Goal: Check status: Check status

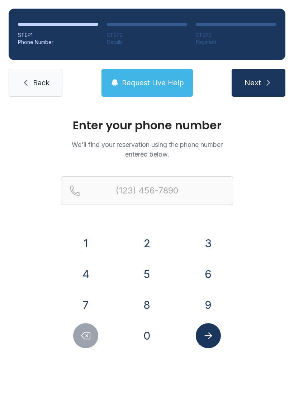
click at [213, 245] on button "3" at bounding box center [208, 243] width 25 height 25
click at [158, 303] on button "8" at bounding box center [146, 305] width 25 height 25
click at [206, 245] on button "3" at bounding box center [208, 243] width 25 height 25
click at [203, 274] on button "6" at bounding box center [208, 274] width 25 height 25
click at [151, 273] on button "5" at bounding box center [146, 274] width 25 height 25
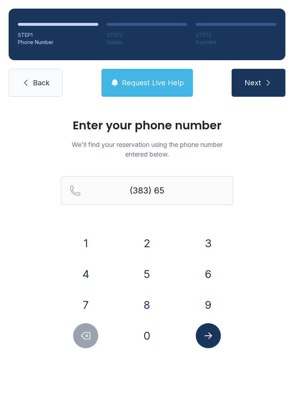
click at [208, 239] on button "3" at bounding box center [208, 243] width 25 height 25
click at [97, 239] on button "1" at bounding box center [85, 243] width 25 height 25
click at [96, 305] on button "7" at bounding box center [85, 305] width 25 height 25
click at [155, 280] on button "5" at bounding box center [146, 274] width 25 height 25
click at [218, 326] on div at bounding box center [208, 335] width 50 height 25
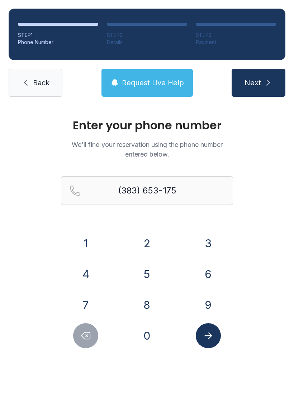
click at [89, 337] on icon "Delete number" at bounding box center [85, 336] width 11 height 11
click at [89, 327] on button "Delete number" at bounding box center [85, 335] width 25 height 25
click at [90, 331] on icon "Delete number" at bounding box center [85, 336] width 11 height 11
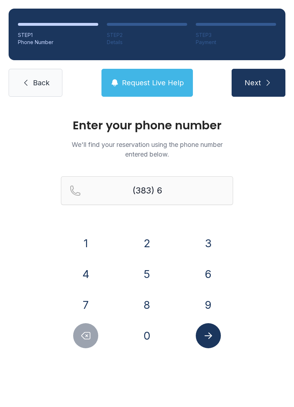
click at [89, 327] on button "Delete number" at bounding box center [85, 335] width 25 height 25
click at [89, 325] on button "Delete number" at bounding box center [85, 335] width 25 height 25
click at [149, 301] on button "8" at bounding box center [146, 305] width 25 height 25
click at [203, 273] on button "6" at bounding box center [208, 274] width 25 height 25
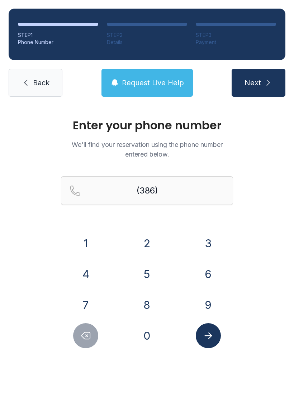
click at [204, 243] on button "3" at bounding box center [208, 243] width 25 height 25
click at [205, 275] on button "6" at bounding box center [208, 274] width 25 height 25
click at [150, 276] on button "5" at bounding box center [146, 274] width 25 height 25
click at [208, 244] on button "3" at bounding box center [208, 243] width 25 height 25
click at [86, 243] on button "1" at bounding box center [85, 243] width 25 height 25
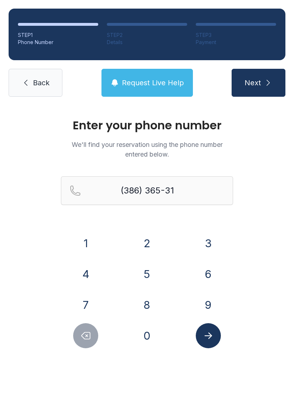
click at [90, 302] on button "7" at bounding box center [85, 305] width 25 height 25
click at [143, 268] on button "5" at bounding box center [146, 274] width 25 height 25
type input "[PHONE_NUMBER]"
click at [210, 336] on icon "Submit lookup form" at bounding box center [208, 336] width 8 height 6
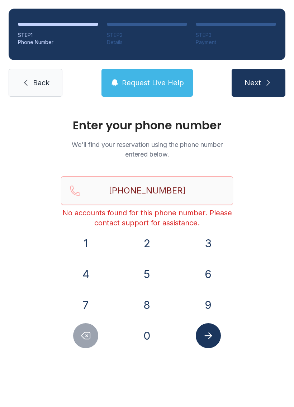
click at [44, 91] on link "Back" at bounding box center [36, 83] width 54 height 28
